Goal: Task Accomplishment & Management: Manage account settings

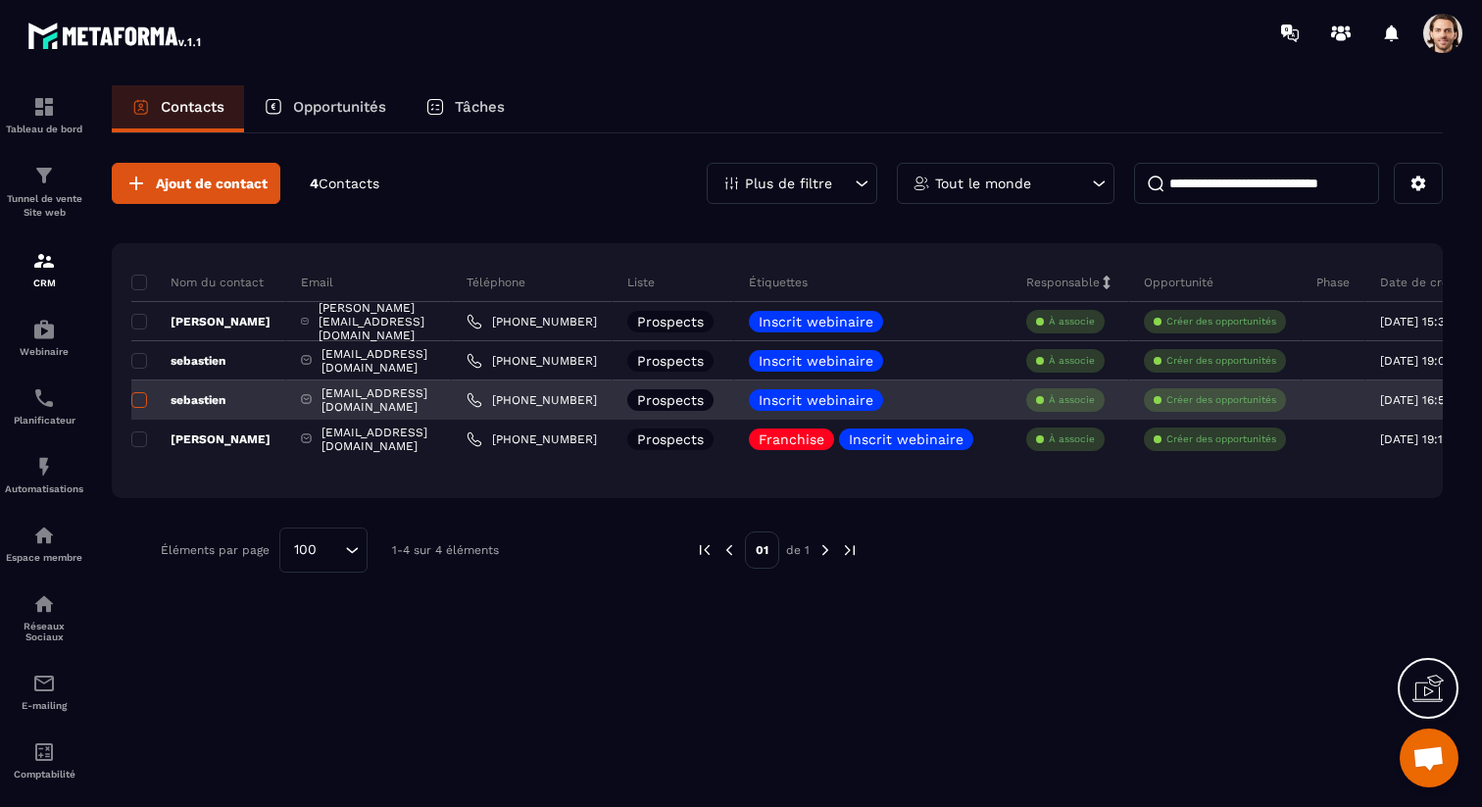
click at [138, 400] on span at bounding box center [139, 400] width 16 height 16
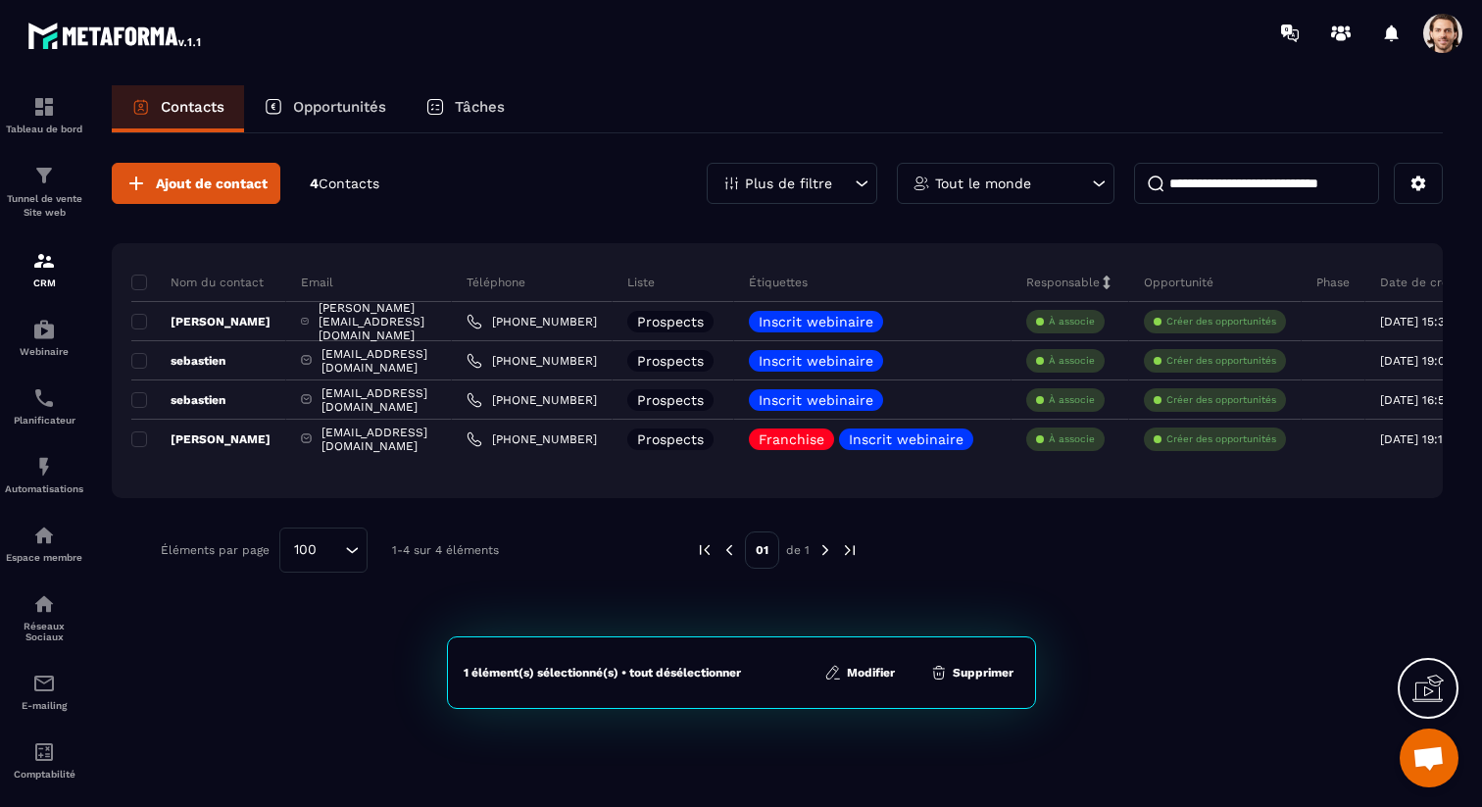
click at [995, 671] on button "Supprimer" at bounding box center [971, 673] width 95 height 20
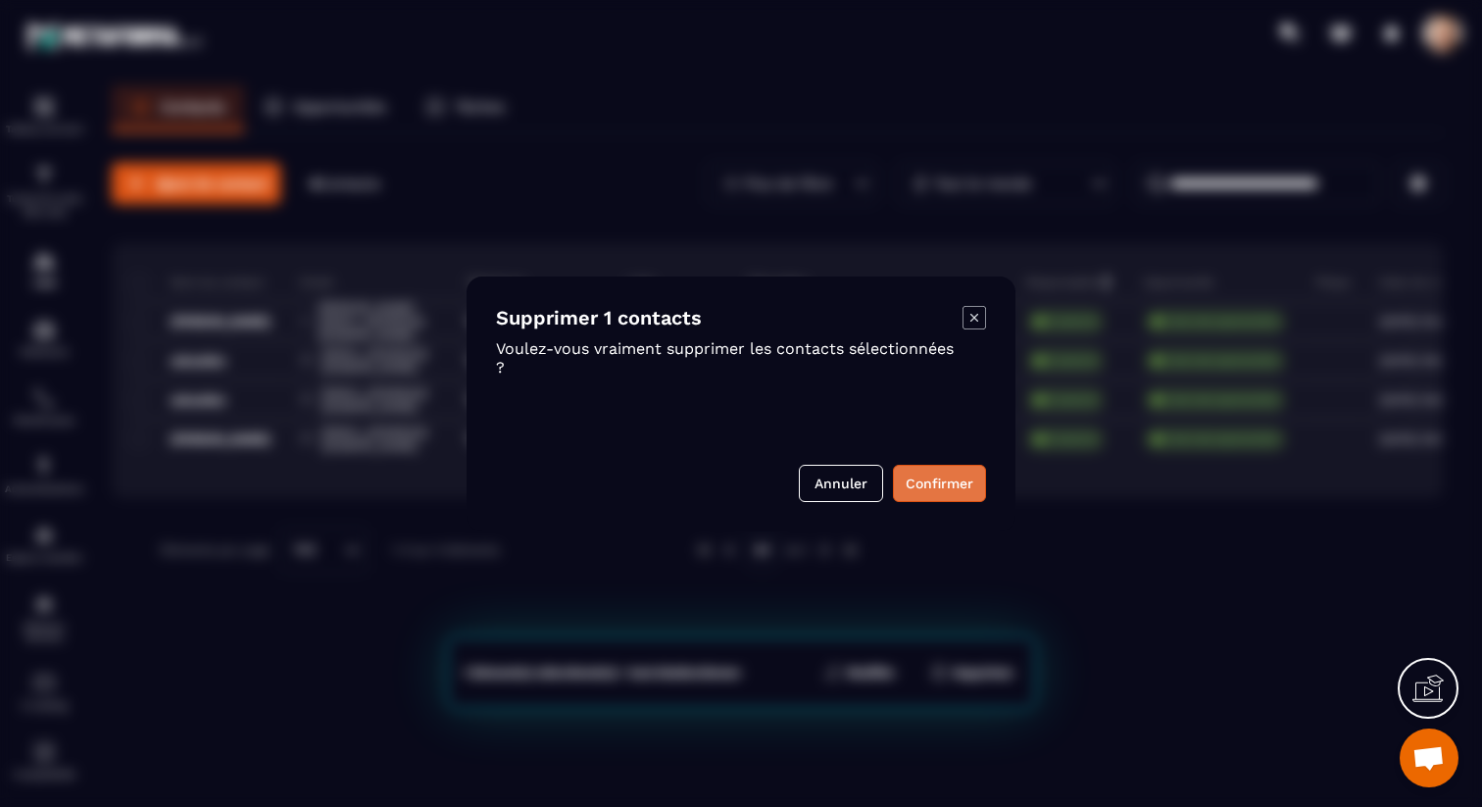
click at [928, 477] on button "Confirmer" at bounding box center [939, 483] width 93 height 37
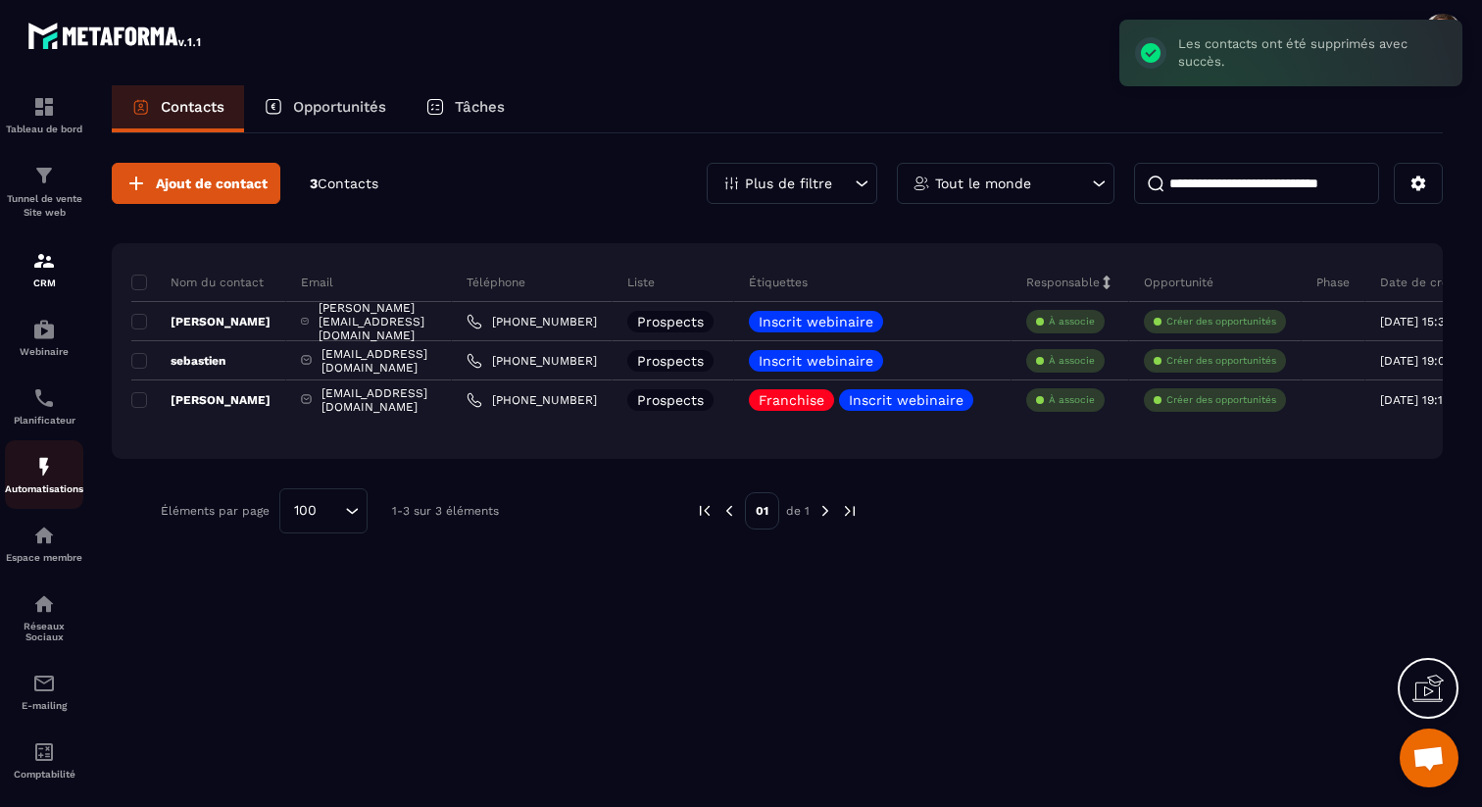
click at [59, 482] on div "Automatisations" at bounding box center [44, 474] width 78 height 39
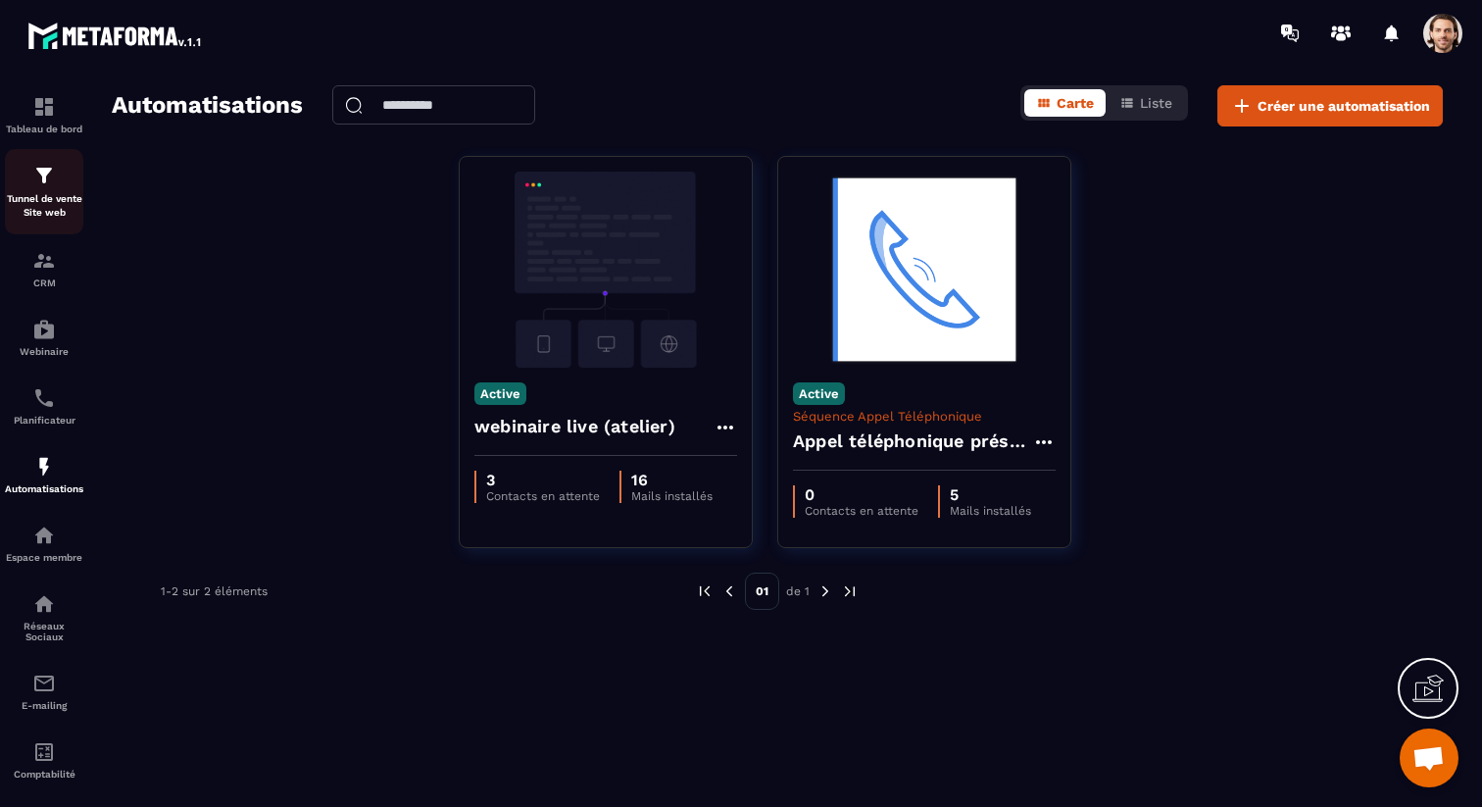
click at [37, 194] on p "Tunnel de vente Site web" at bounding box center [44, 205] width 78 height 27
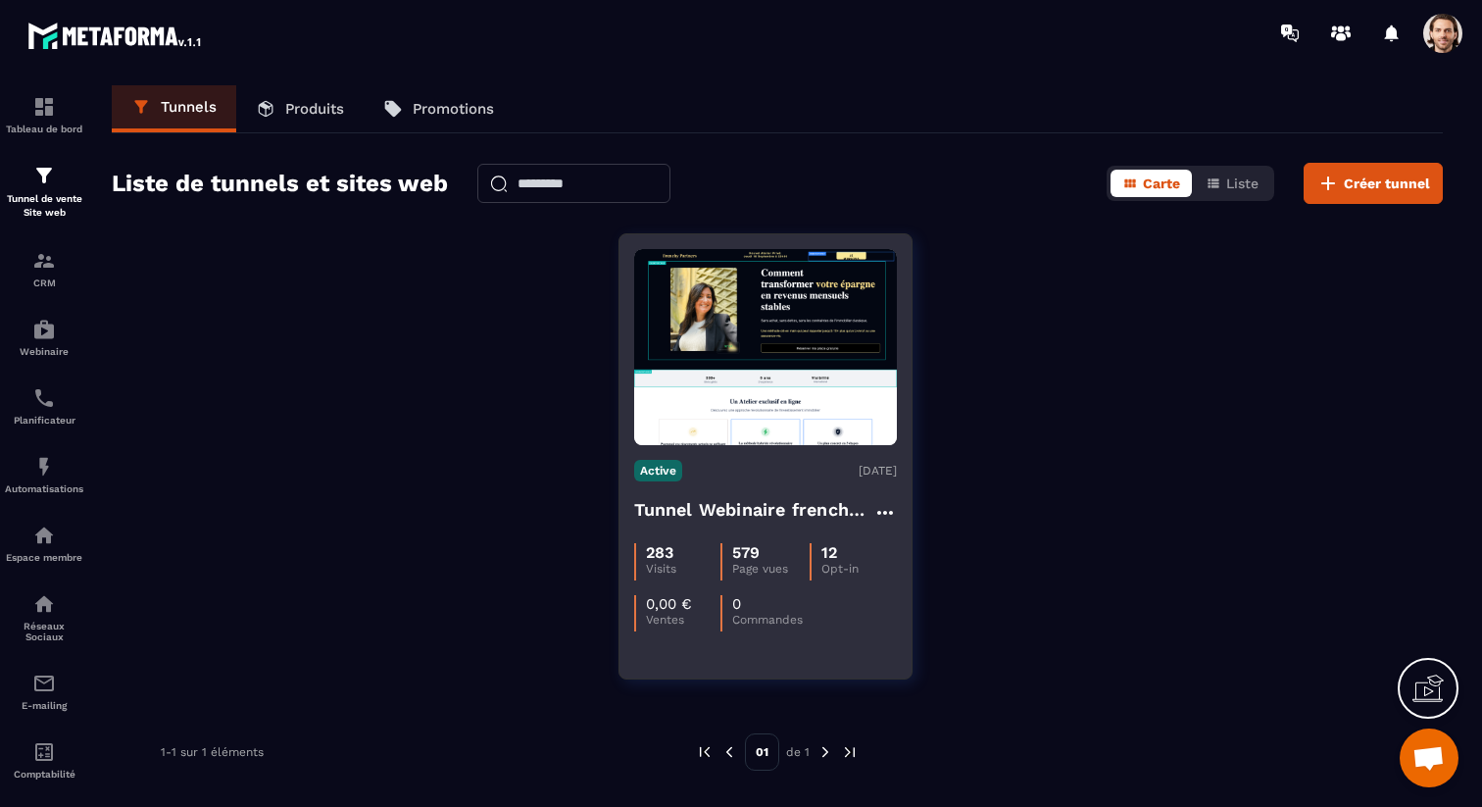
click at [724, 504] on h4 "Tunnel Webinaire frenchy partners" at bounding box center [753, 509] width 239 height 27
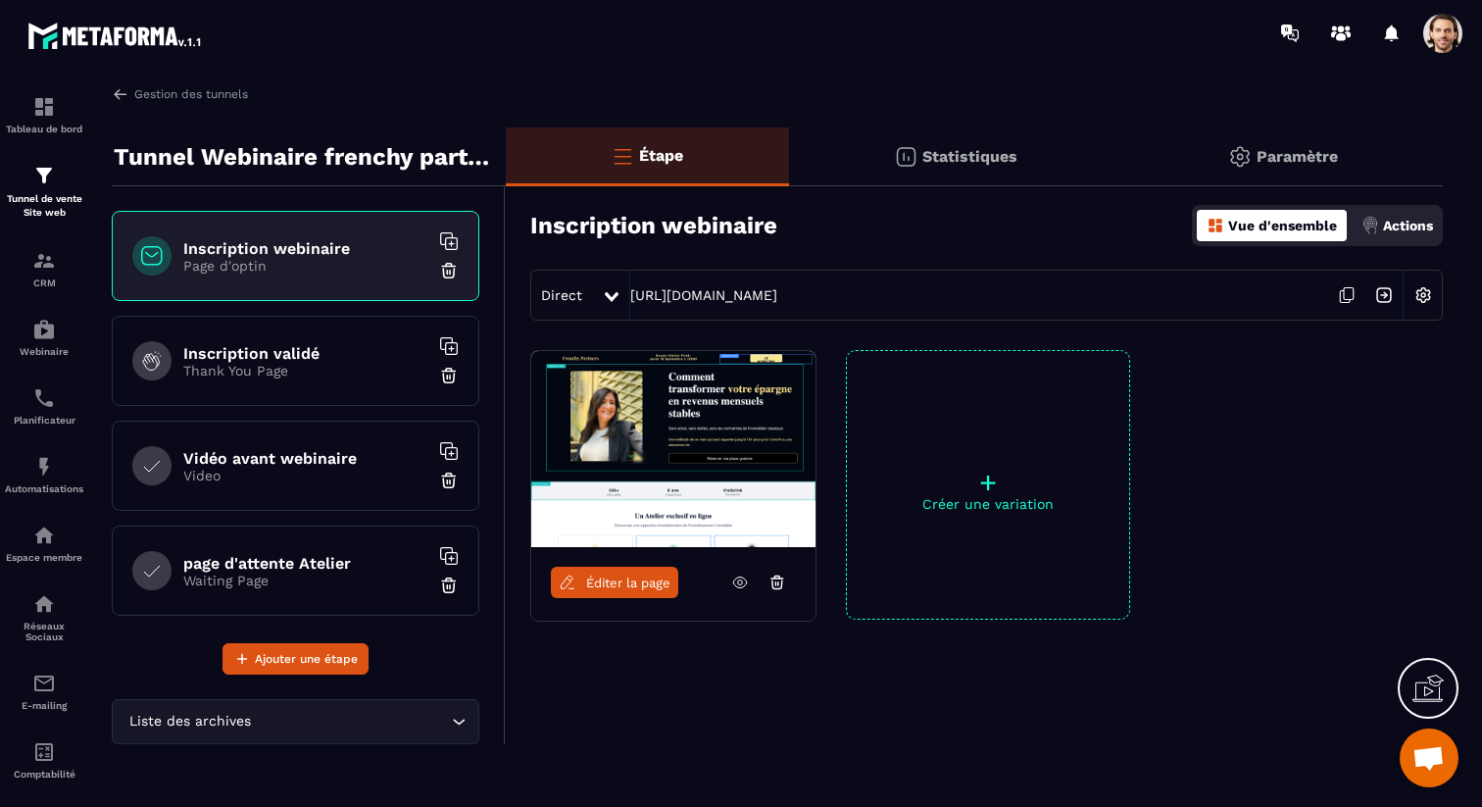
click at [927, 169] on div "Statistiques" at bounding box center [956, 156] width 334 height 59
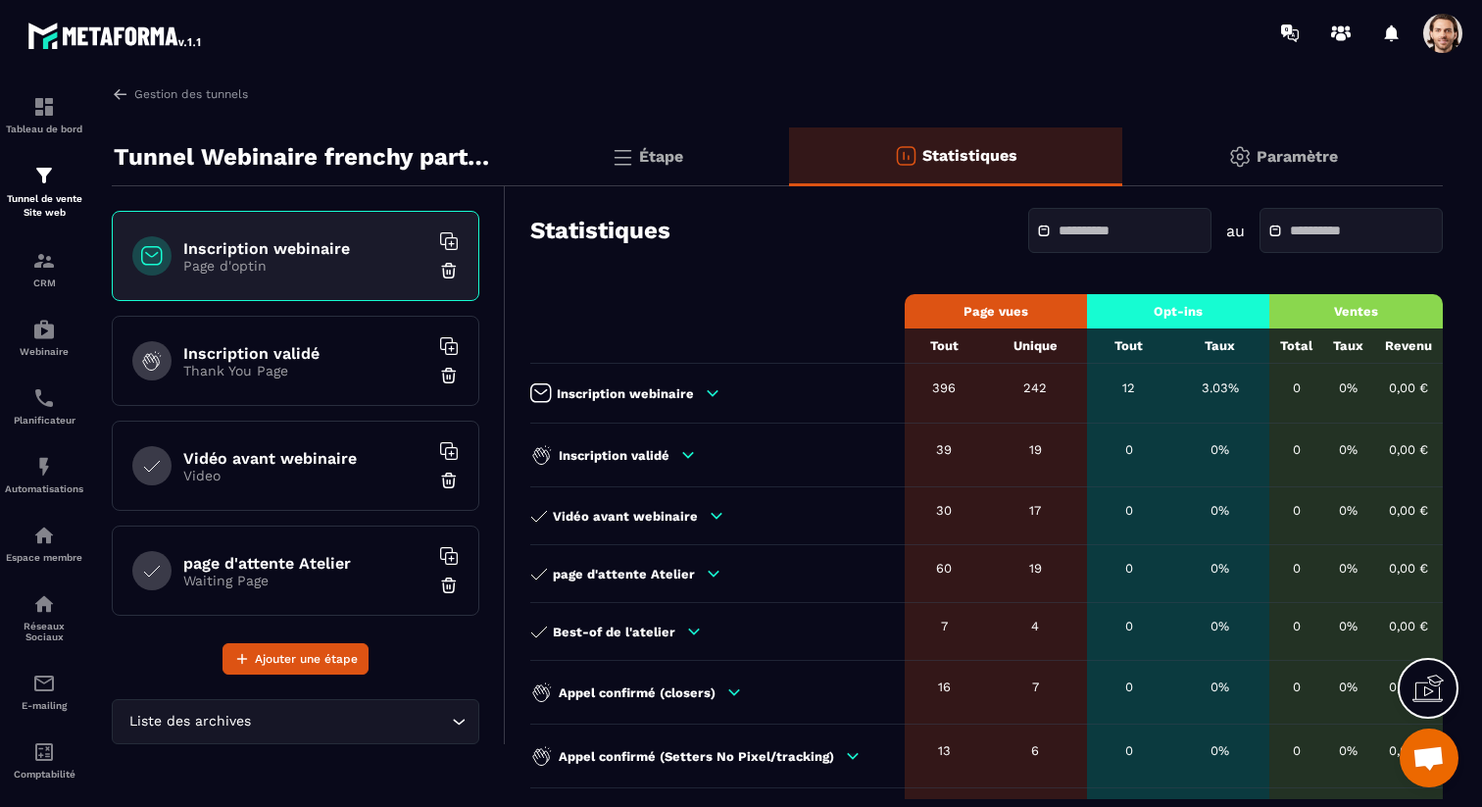
click at [1124, 238] on input "text" at bounding box center [1127, 230] width 137 height 15
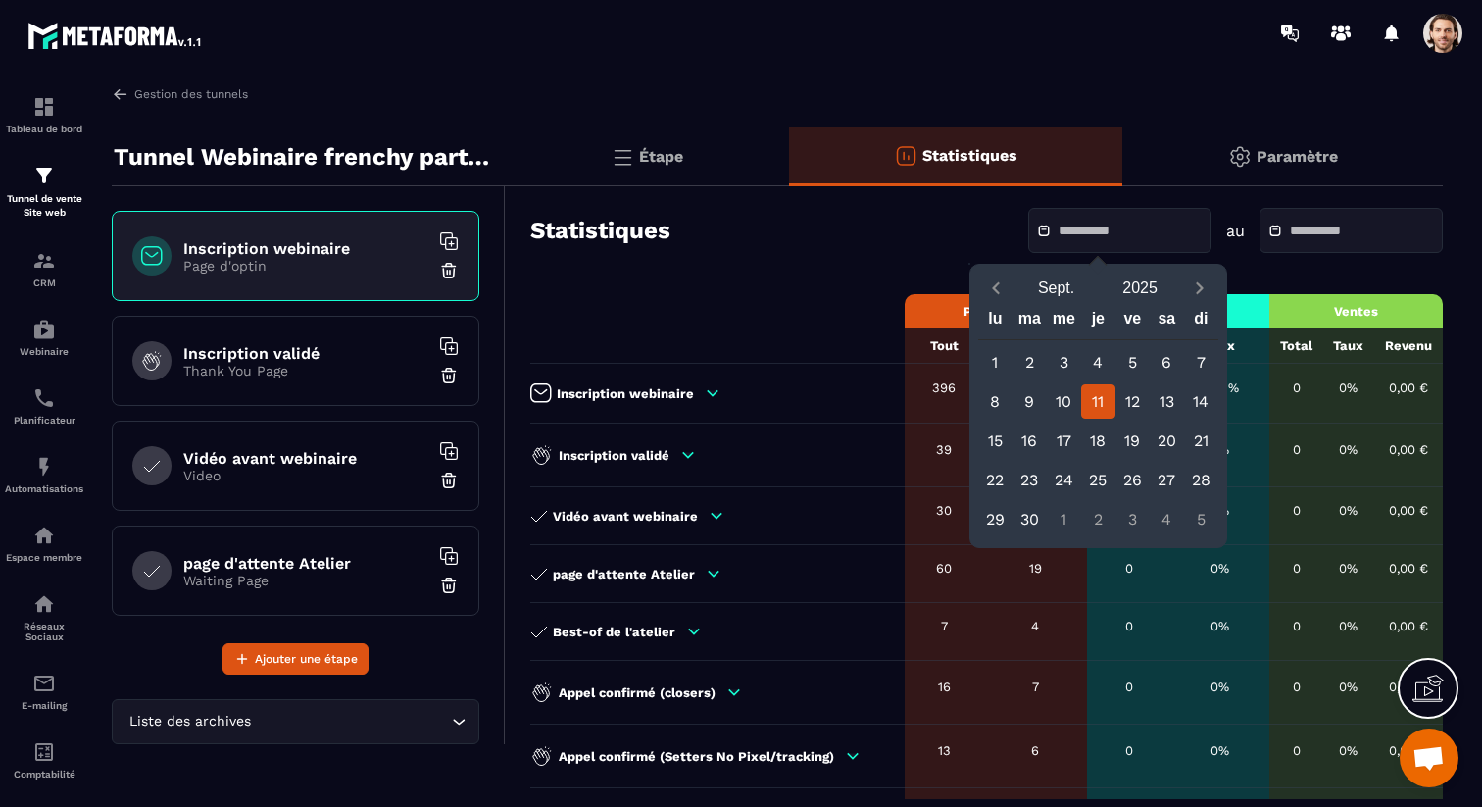
click at [1104, 404] on div "11" at bounding box center [1098, 401] width 34 height 34
type input "**********"
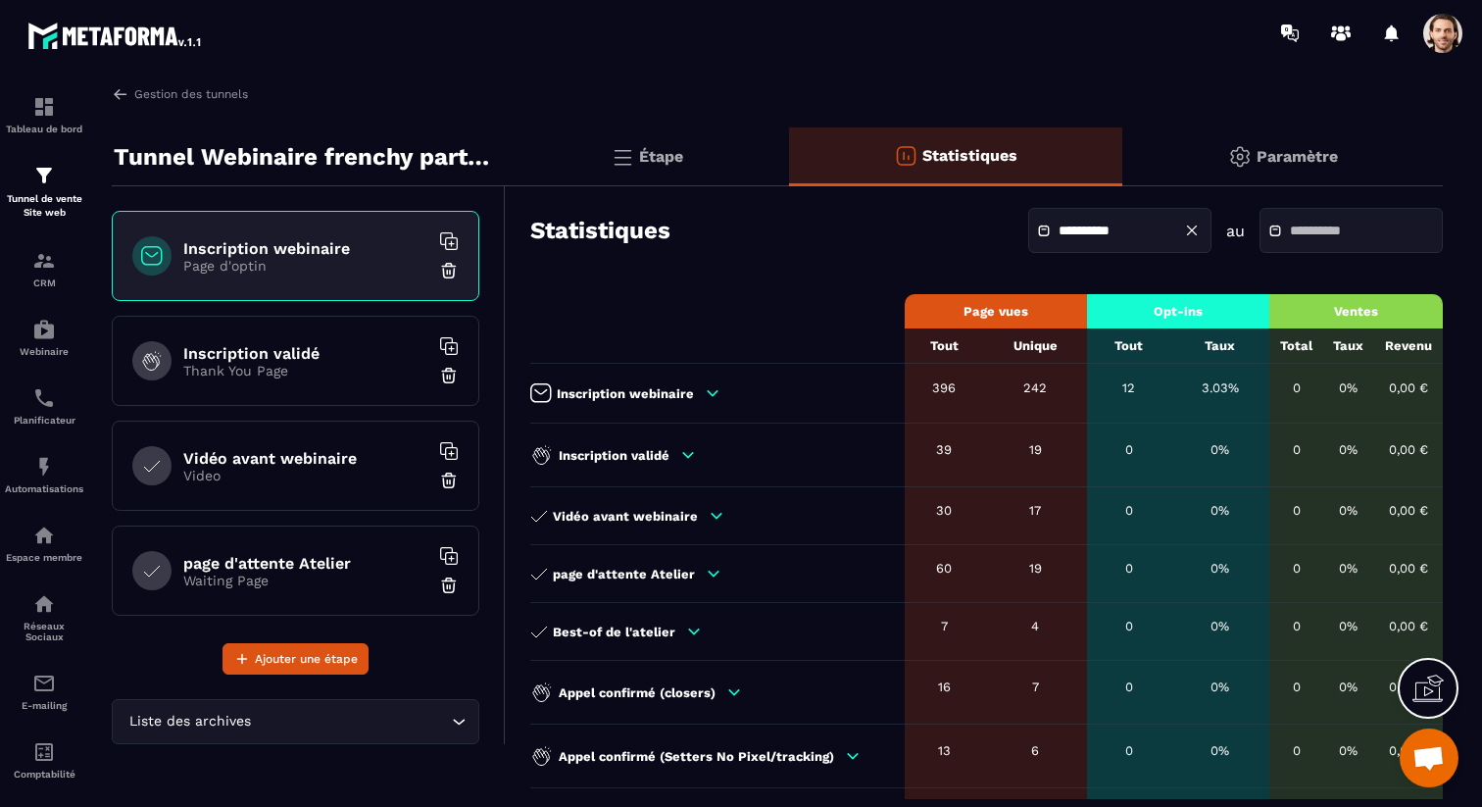
click at [1310, 233] on input "text" at bounding box center [1358, 230] width 137 height 15
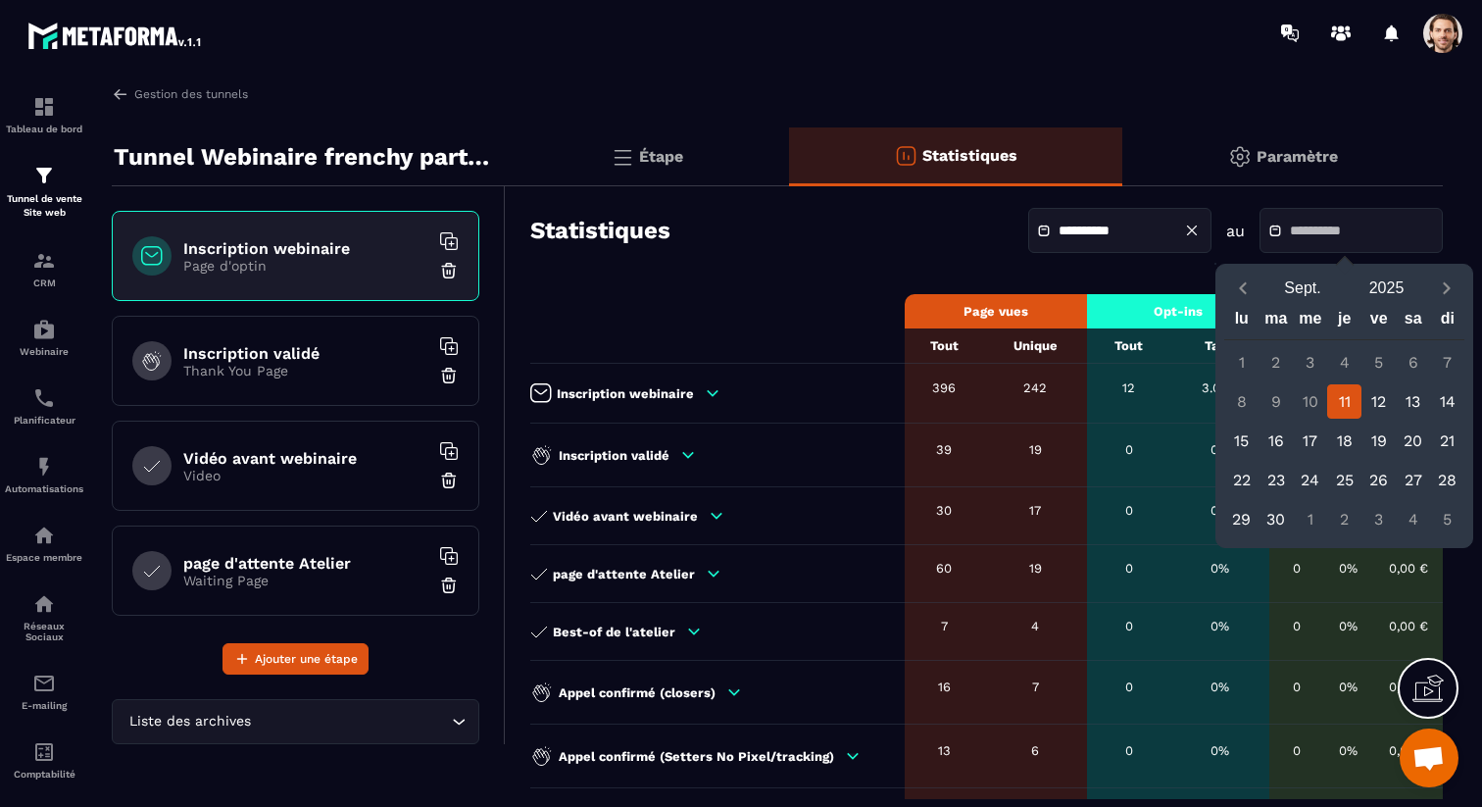
click at [1341, 402] on div "11" at bounding box center [1344, 401] width 34 height 34
type input "**********"
